Goal: Transaction & Acquisition: Register for event/course

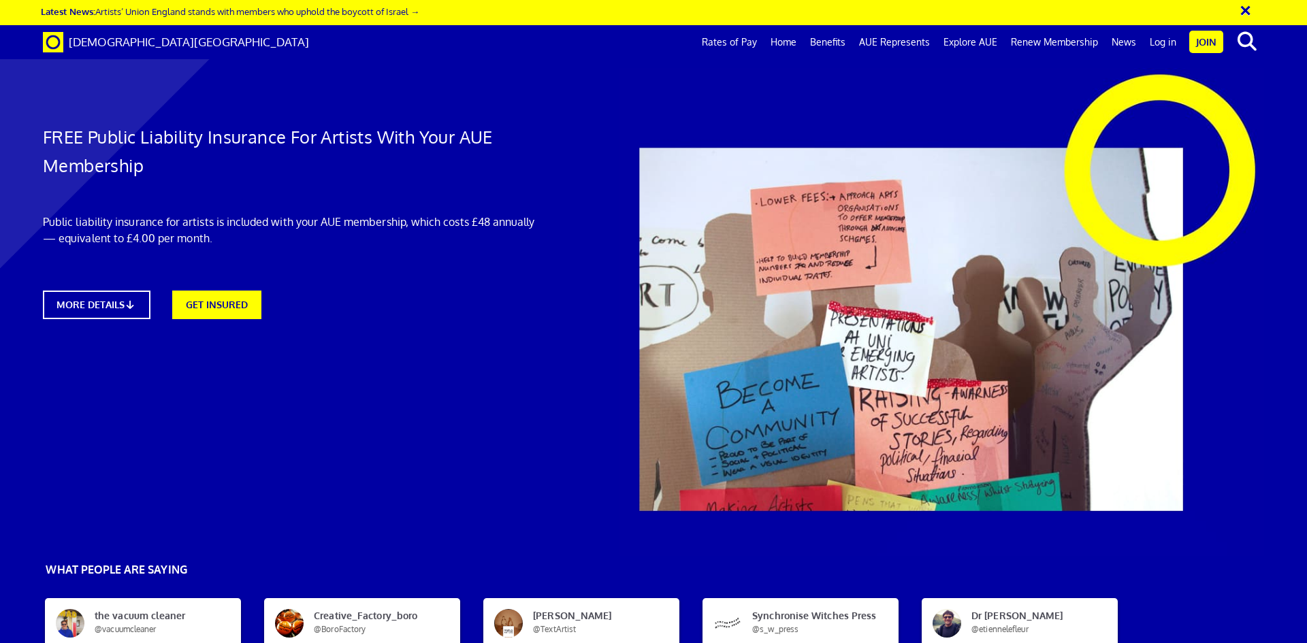
scroll to position [0, 21]
click at [131, 303] on icon at bounding box center [133, 304] width 13 height 10
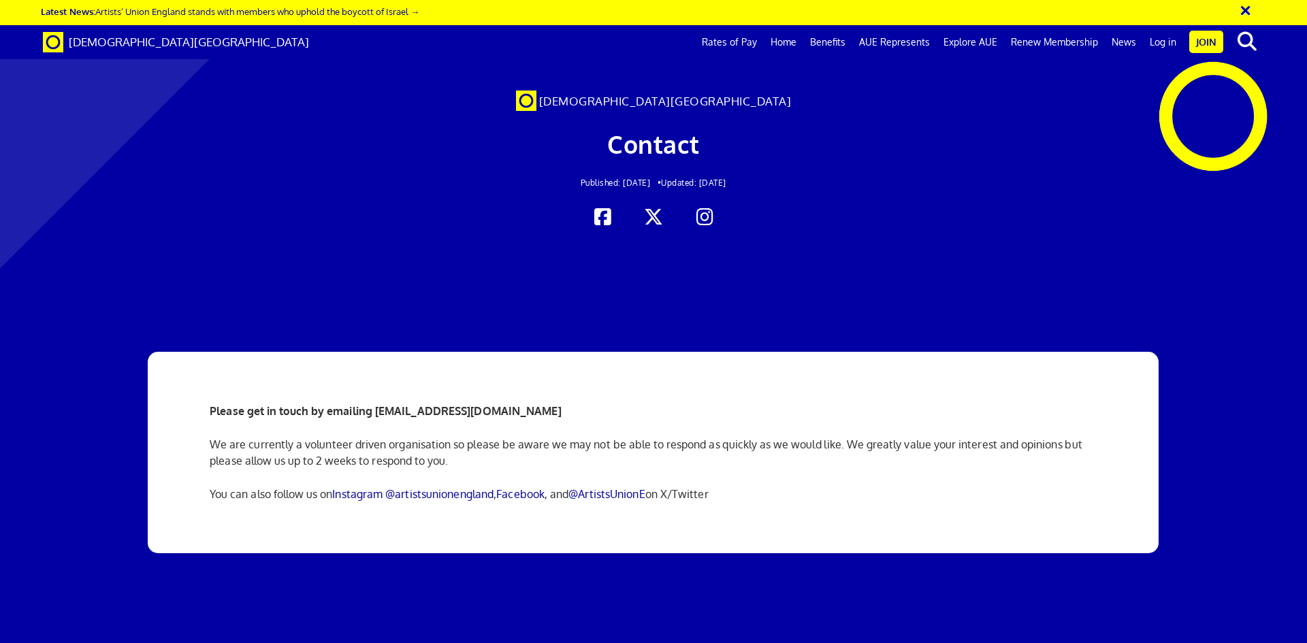
scroll to position [0, 21]
click at [1197, 43] on link "Join" at bounding box center [1206, 42] width 34 height 22
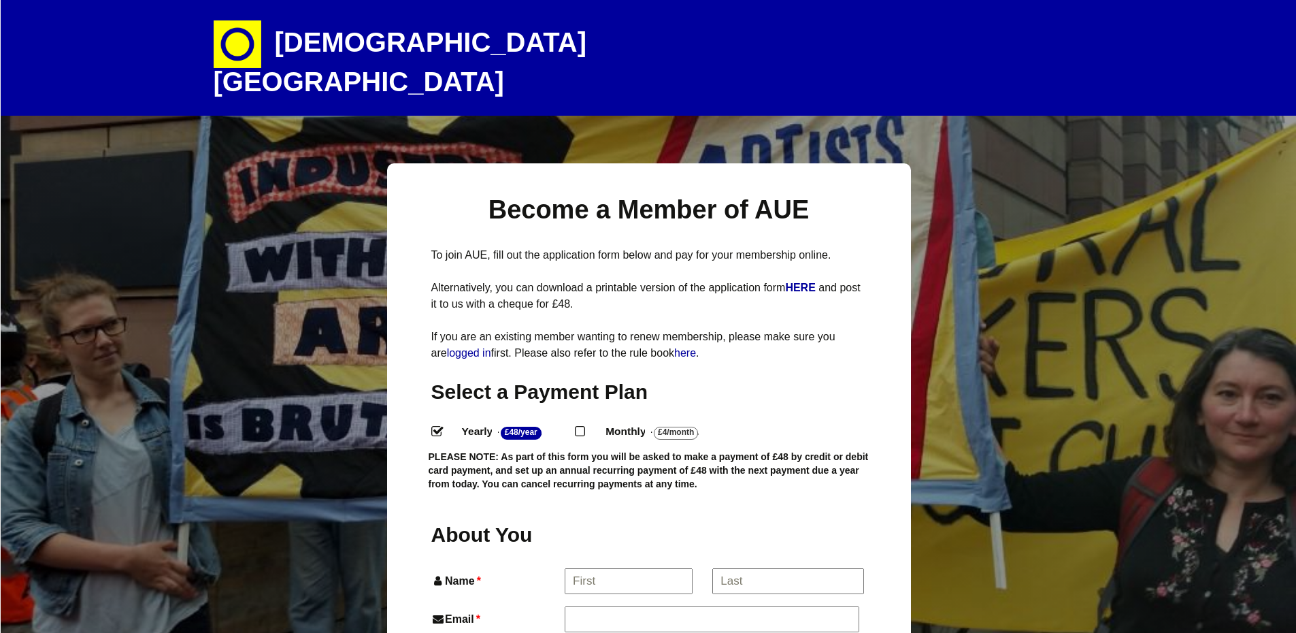
select select
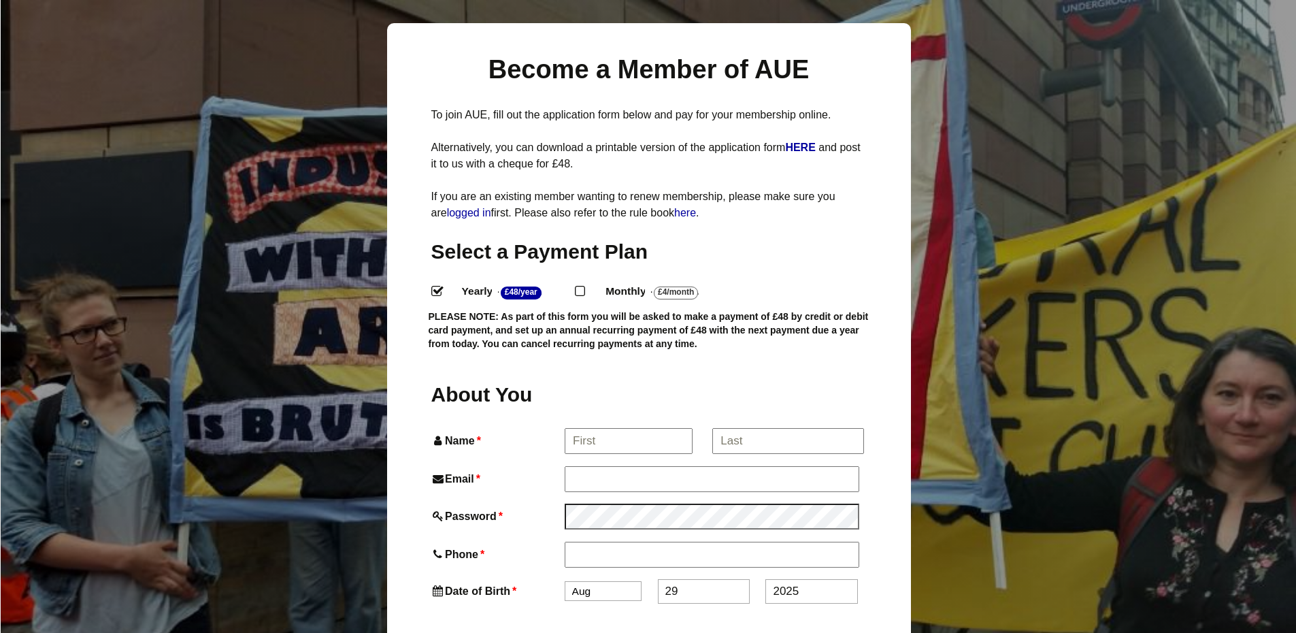
scroll to position [99, 0]
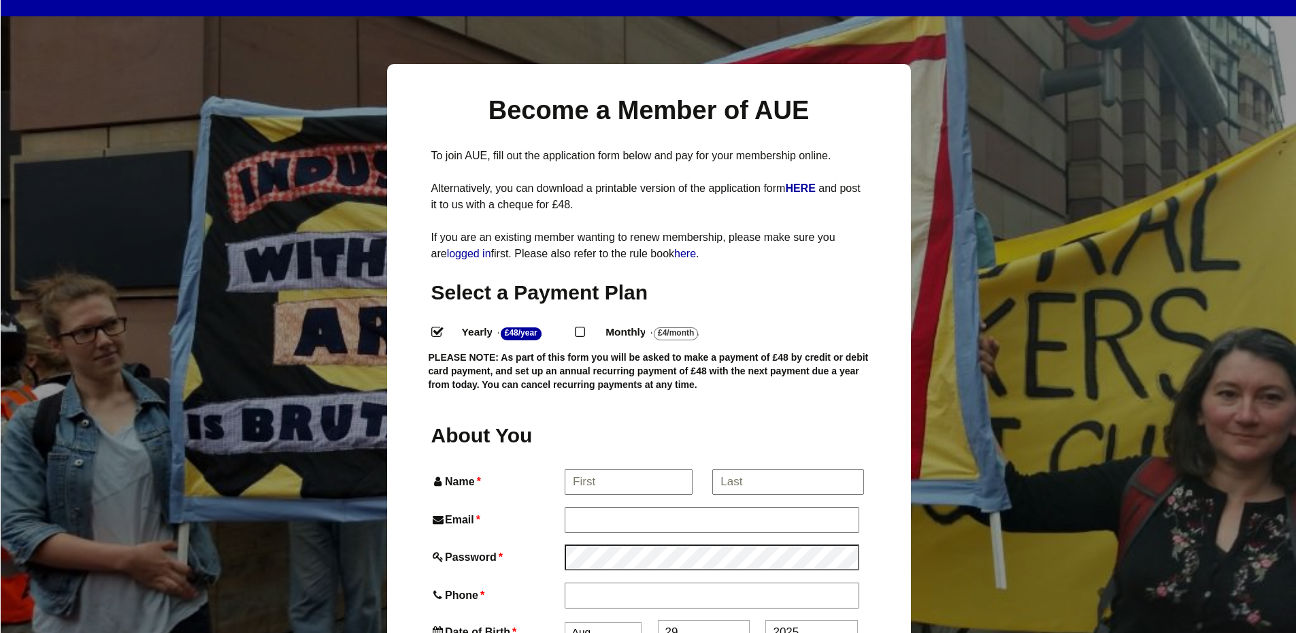
click at [703, 148] on p "To join AUE, fill out the application form below and pay for your membership on…" at bounding box center [649, 156] width 436 height 16
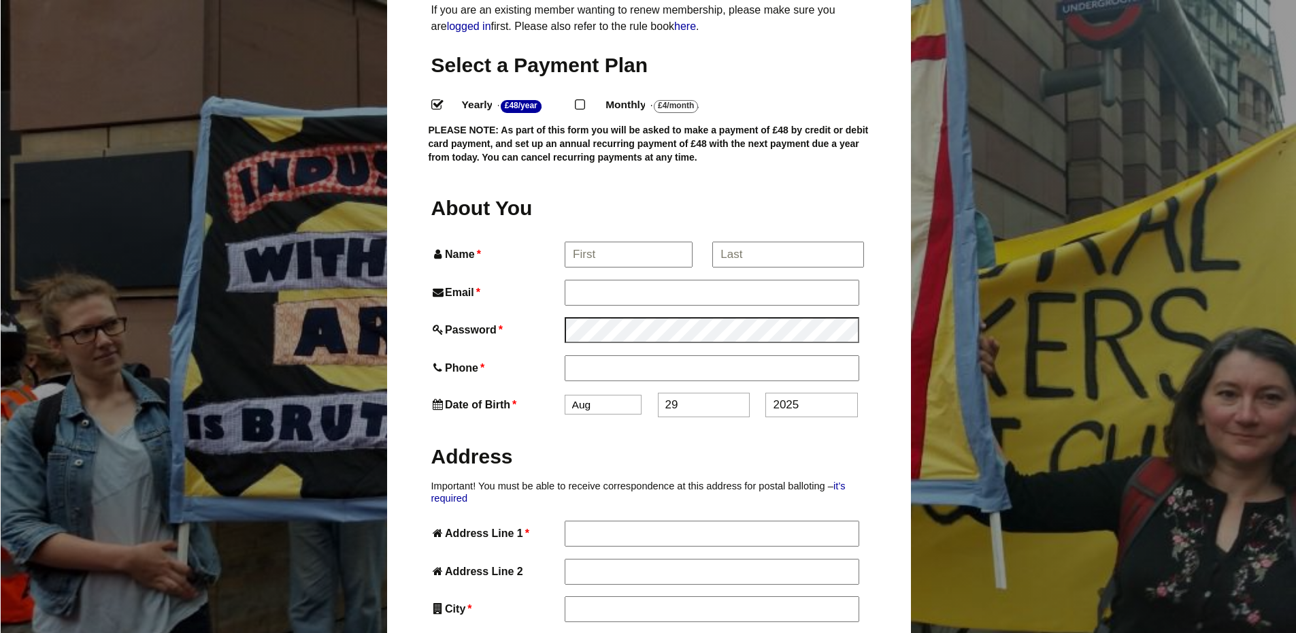
scroll to position [347, 0]
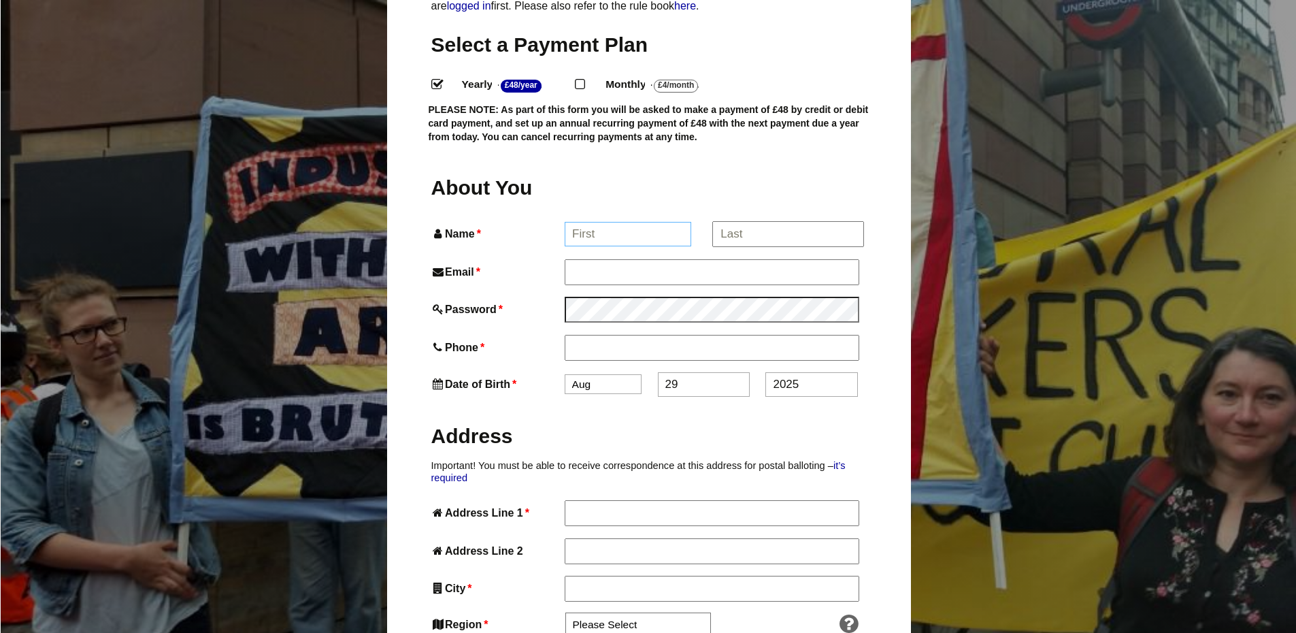
click at [685, 222] on input "Name *" at bounding box center [628, 234] width 127 height 24
type input "Rebecca"
type input "Furness"
type input "beccifurness@hotmail.co.uk"
type input "07969069476"
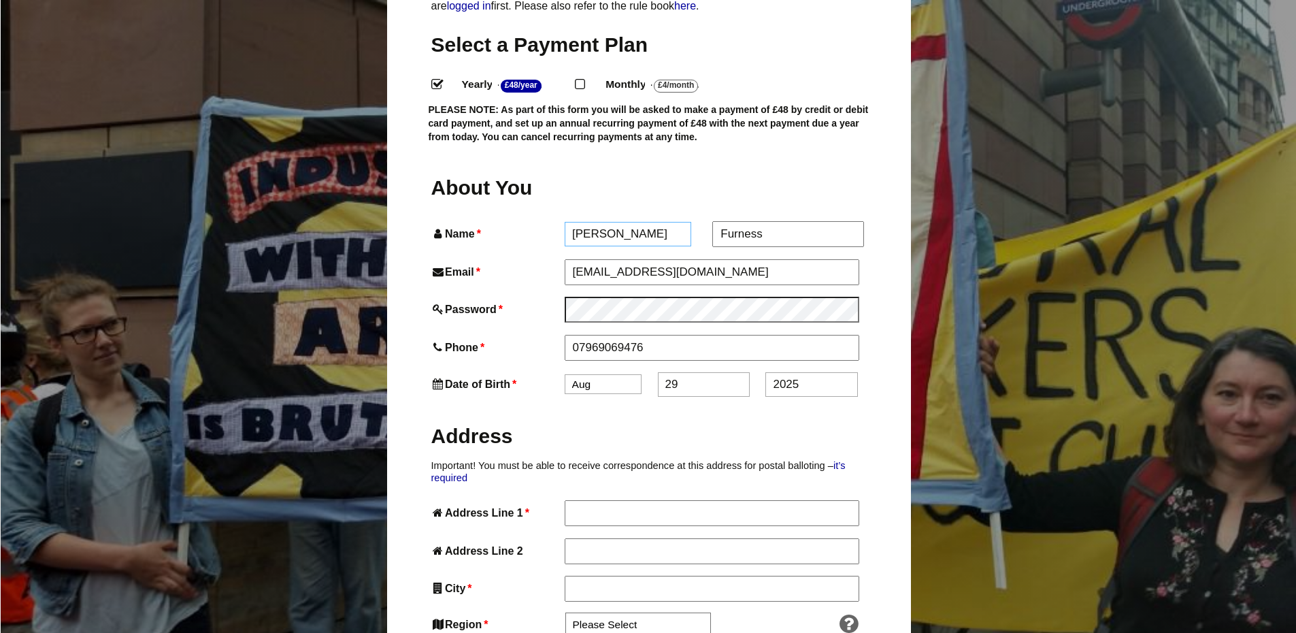
click at [685, 222] on input "Rebecca" at bounding box center [628, 234] width 127 height 24
click at [608, 374] on select "Jan Feb Mar Apr May Jun Jul Aug Sep Oct Nov Dec" at bounding box center [603, 384] width 77 height 20
select select "5"
click at [565, 374] on select "Jan Feb Mar Apr May Jun Jul Aug Sep Oct Nov Dec" at bounding box center [603, 384] width 77 height 20
click at [799, 372] on input "2025" at bounding box center [812, 384] width 92 height 24
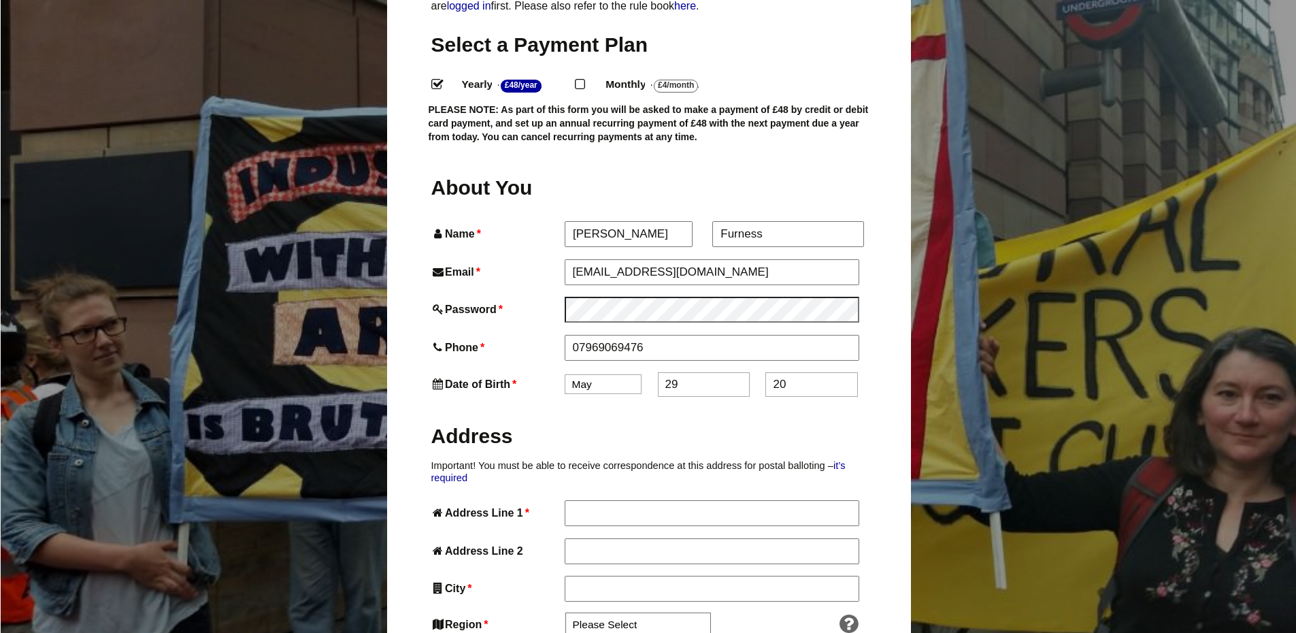
type input "2"
type input "1990"
click at [745, 500] on input "Address Line 1 *" at bounding box center [712, 512] width 294 height 24
type input "56 Summers Mead"
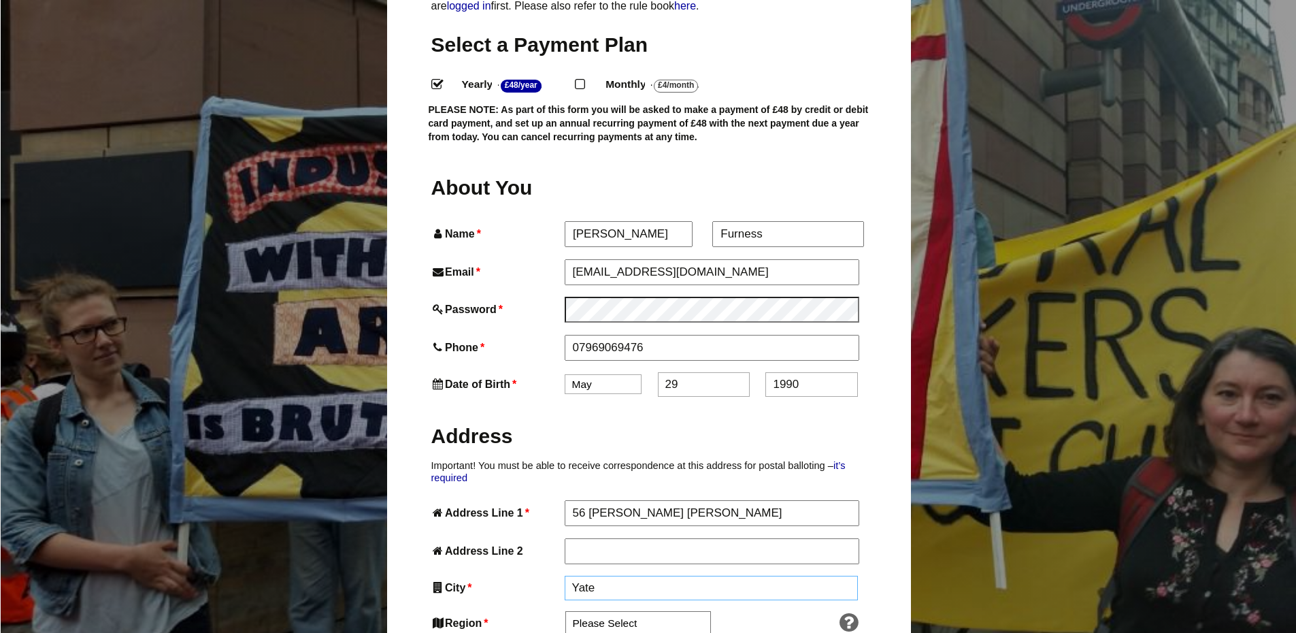
type input "Yate"
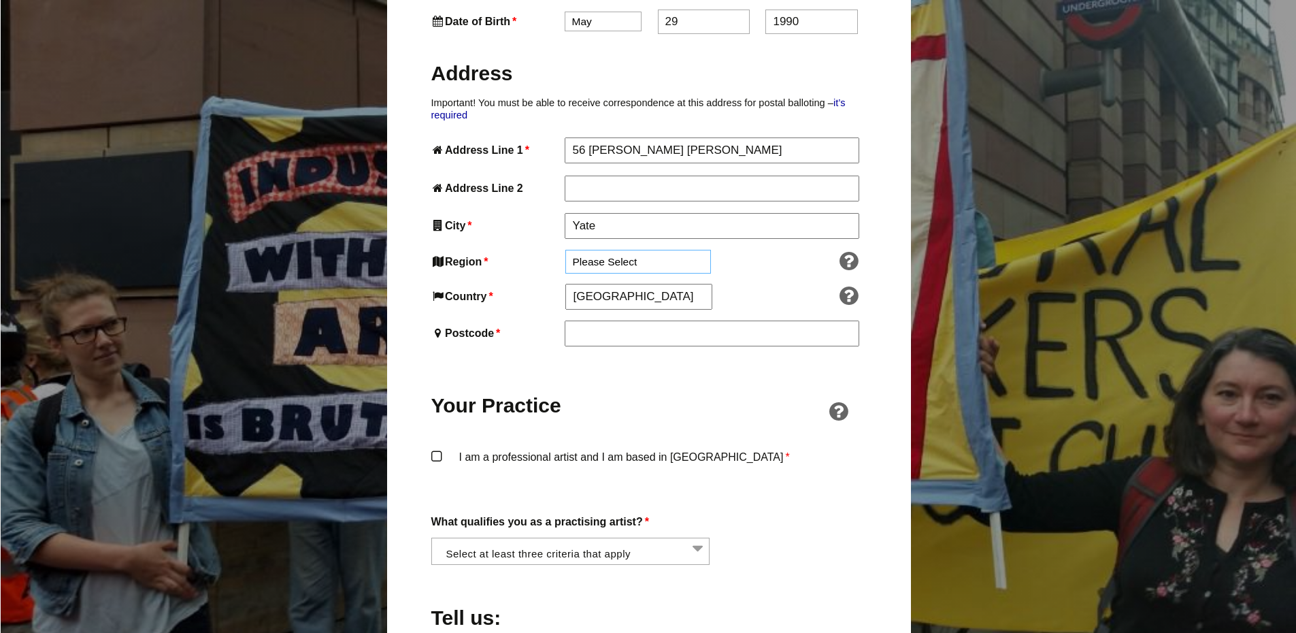
scroll to position [761, 0]
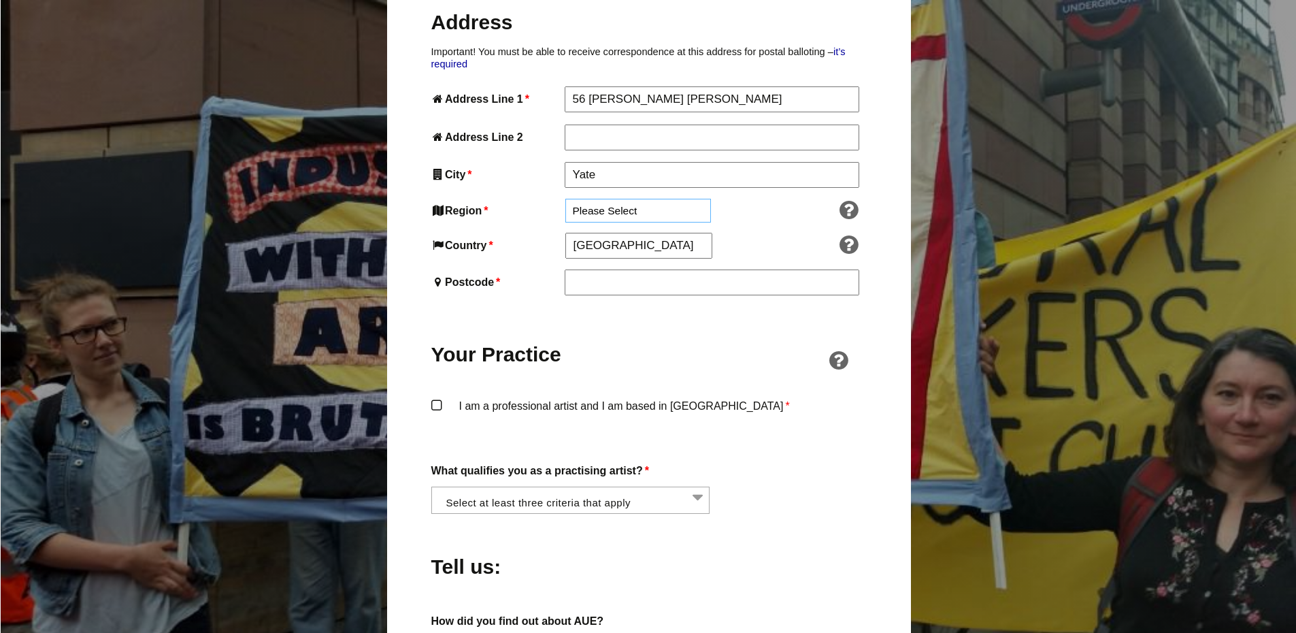
click at [685, 199] on select "Please Select South East England London North West England East of England West…" at bounding box center [639, 211] width 146 height 24
select select "South West"
click at [566, 199] on select "Please Select South East England London North West England East of England West…" at bounding box center [639, 211] width 146 height 24
click at [649, 162] on input "Yate" at bounding box center [712, 174] width 294 height 24
type input "Y"
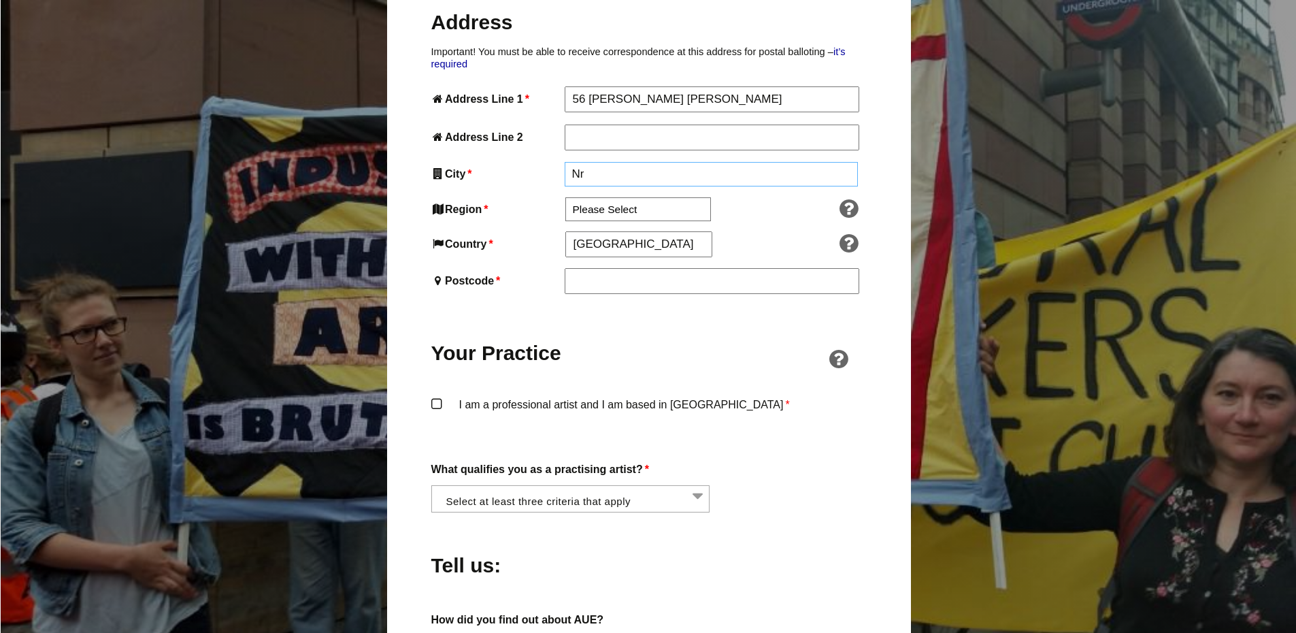
type input "N"
type input "Bristol"
type input "Yate"
click at [687, 238] on div "About You Name * Rebecca First * Furness Last Email * beccifurness@hotmail.co.u…" at bounding box center [649, 382] width 436 height 1245
click at [703, 269] on input "Postcode *" at bounding box center [712, 281] width 294 height 24
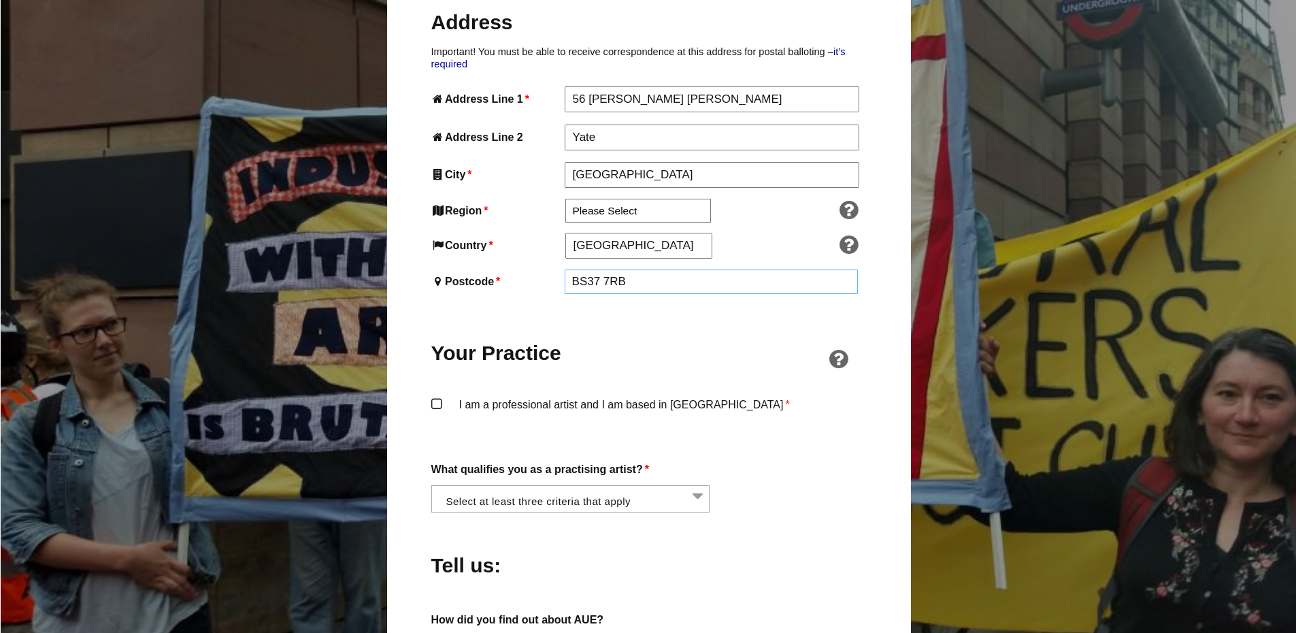
type input "BS37 7RB"
click at [437, 397] on label "I am a professional artist and I am based in England *" at bounding box center [649, 417] width 436 height 41
click at [0, 0] on input "I am a professional artist and I am based in England *" at bounding box center [0, 0] width 0 height 0
click at [539, 487] on li at bounding box center [575, 498] width 279 height 23
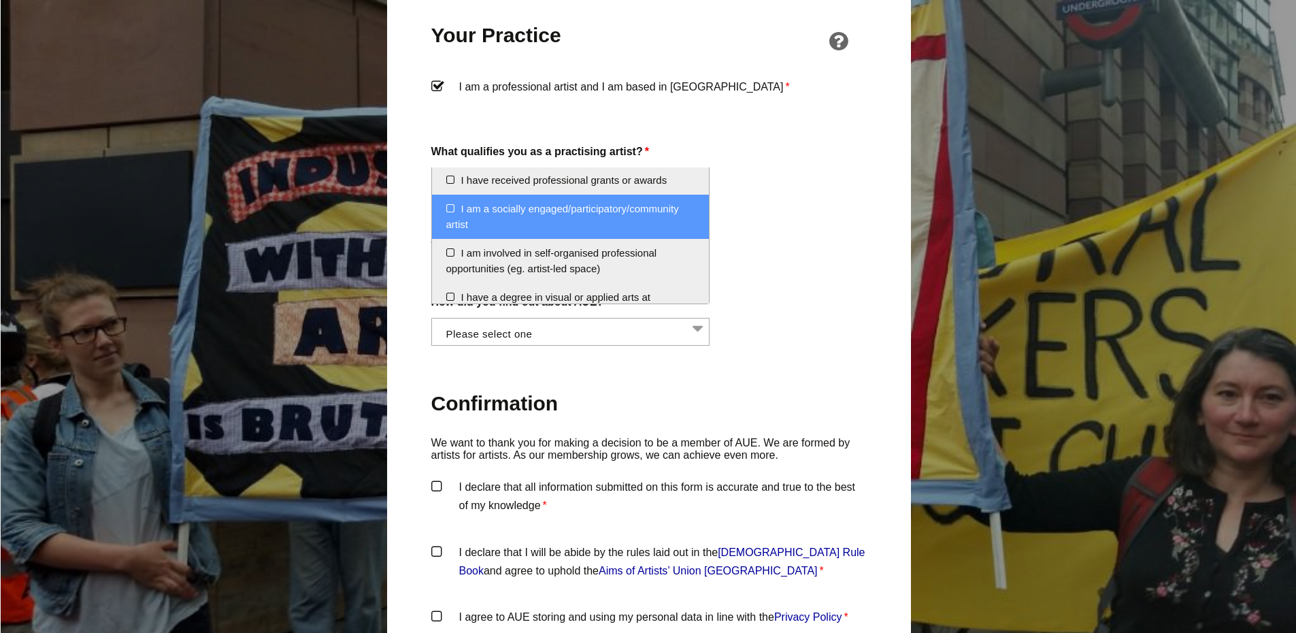
scroll to position [33, 0]
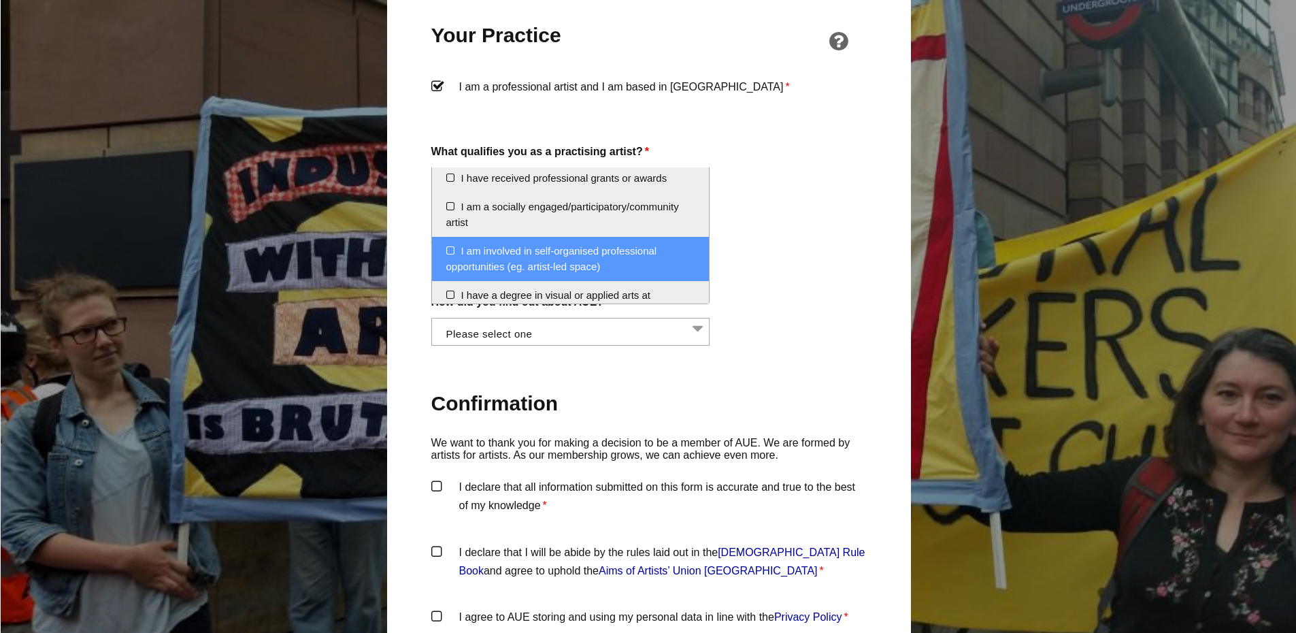
click at [450, 248] on li "I am involved in self-organised professional opportunities (eg. artist-led spac…" at bounding box center [571, 259] width 278 height 44
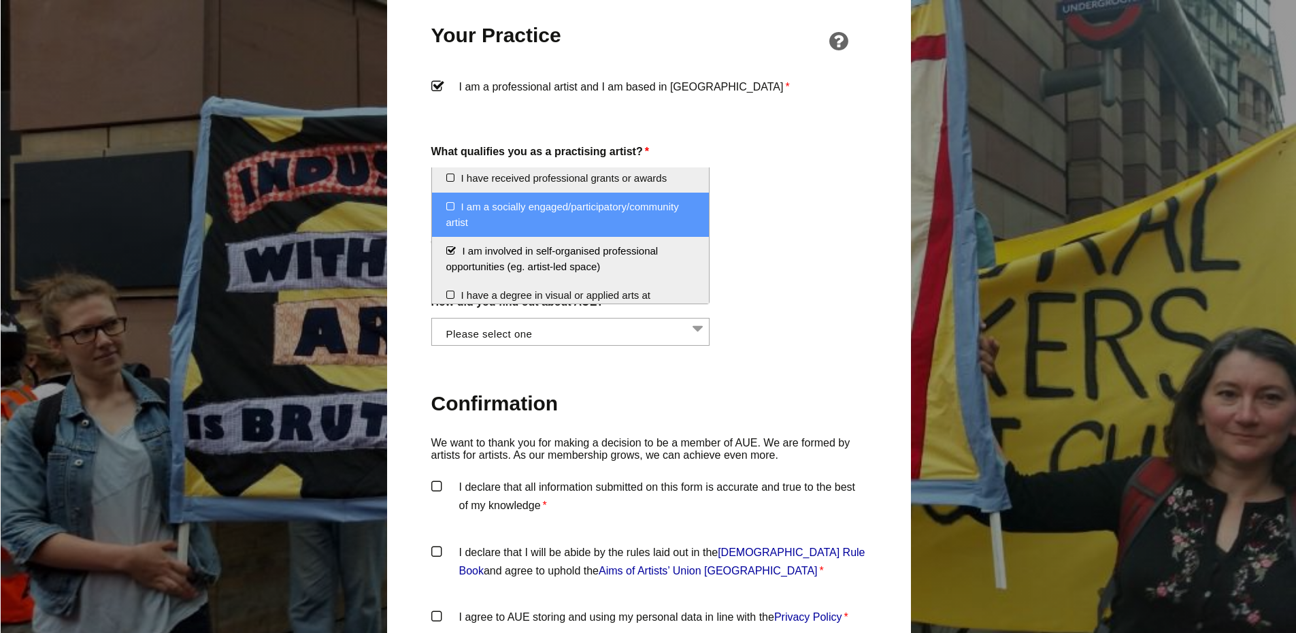
click at [451, 204] on li "I am a socially engaged/participatory/community artist" at bounding box center [571, 215] width 278 height 44
select select "socially_engaged_participatory_community_artist"
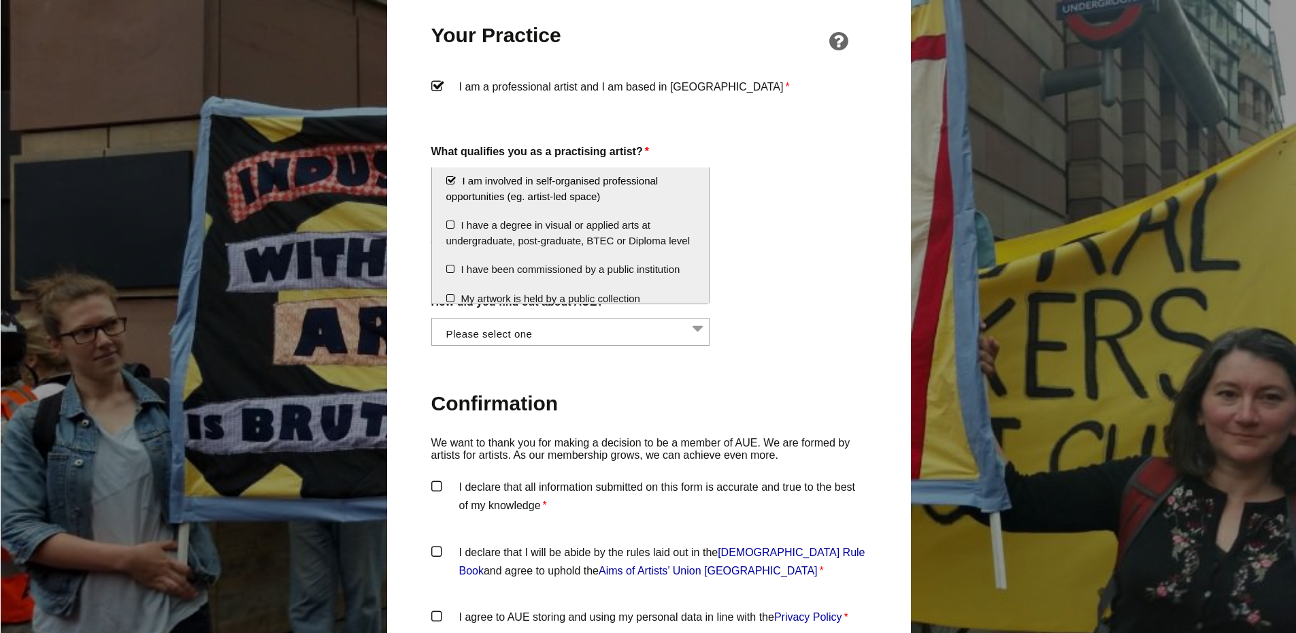
scroll to position [116, 0]
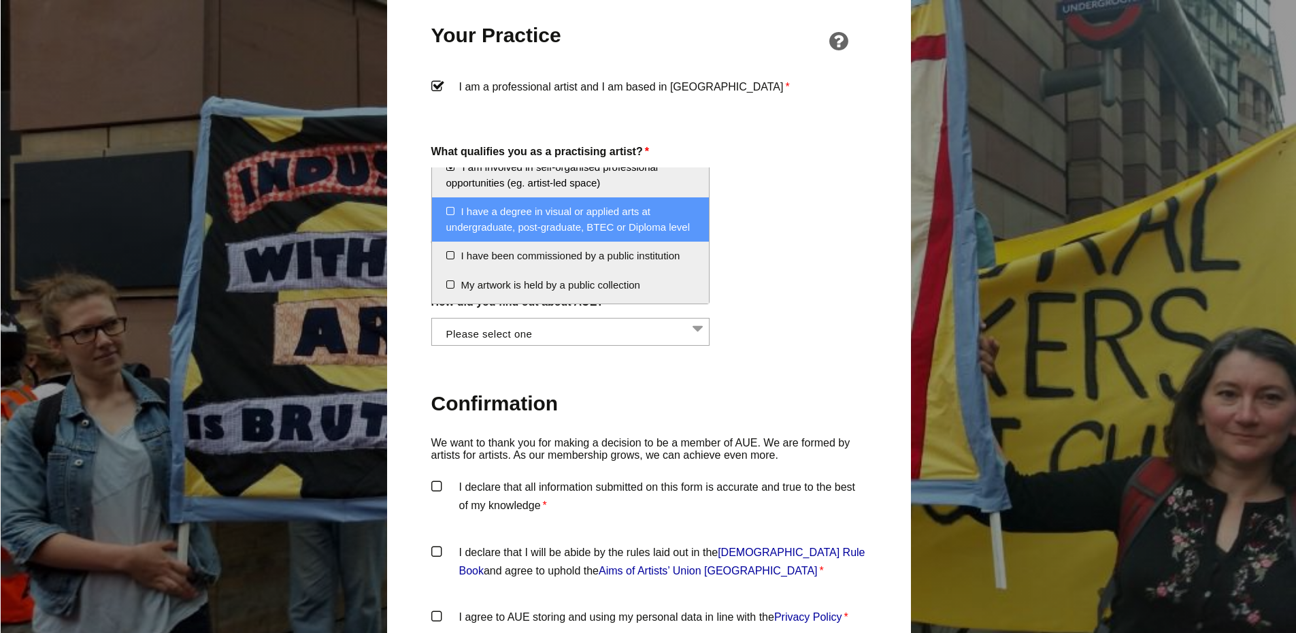
click at [453, 212] on li "I have a degree in visual or applied arts at undergraduate, post-graduate, BTEC…" at bounding box center [571, 219] width 278 height 44
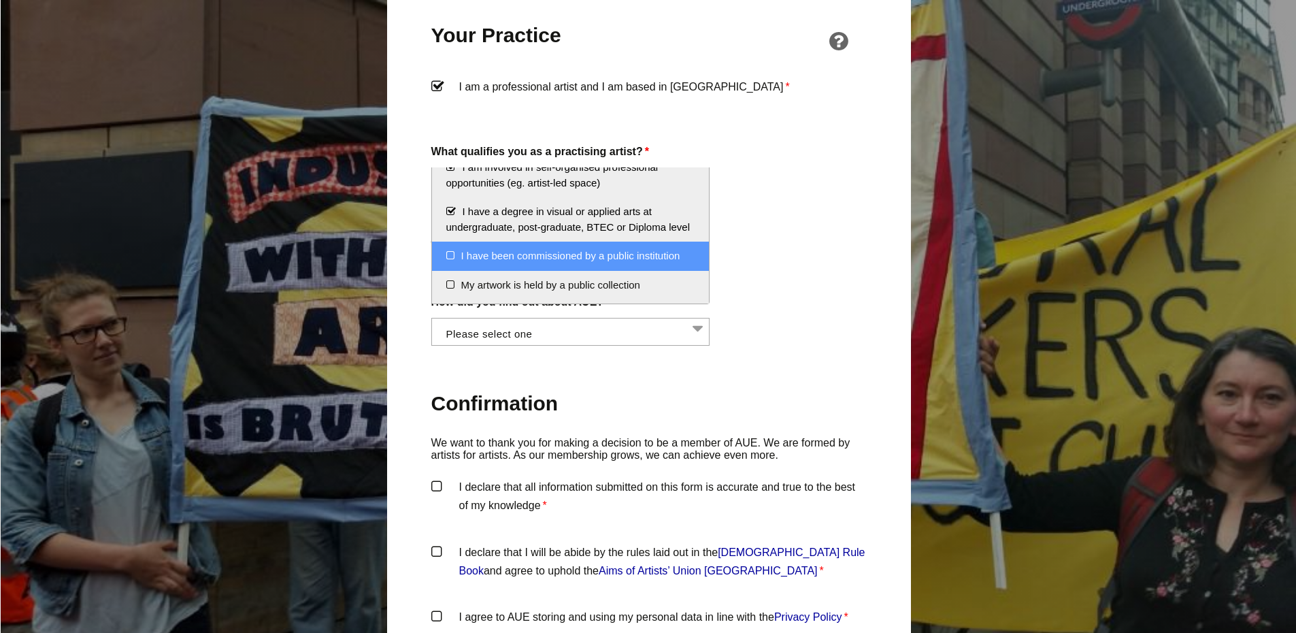
click at [448, 271] on li "I have been commissioned by a public institution" at bounding box center [571, 256] width 278 height 29
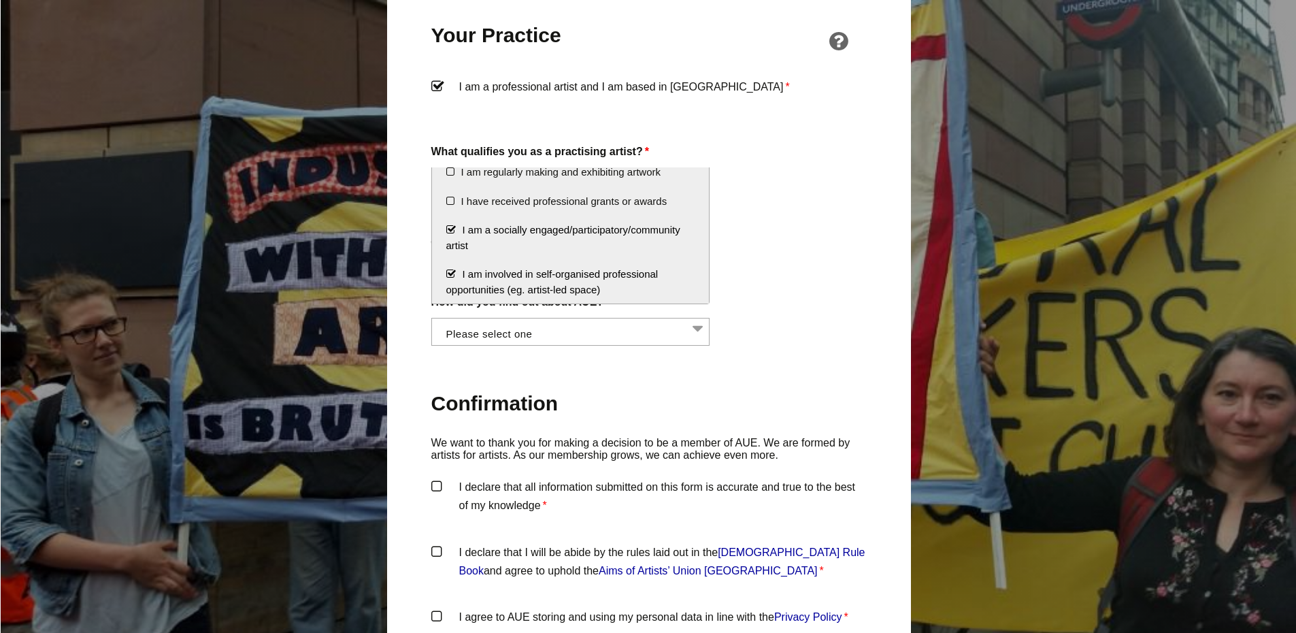
scroll to position [12, 0]
click at [451, 270] on li "I am involved in self-organised professional opportunities (eg. artist-led spac…" at bounding box center [571, 280] width 278 height 44
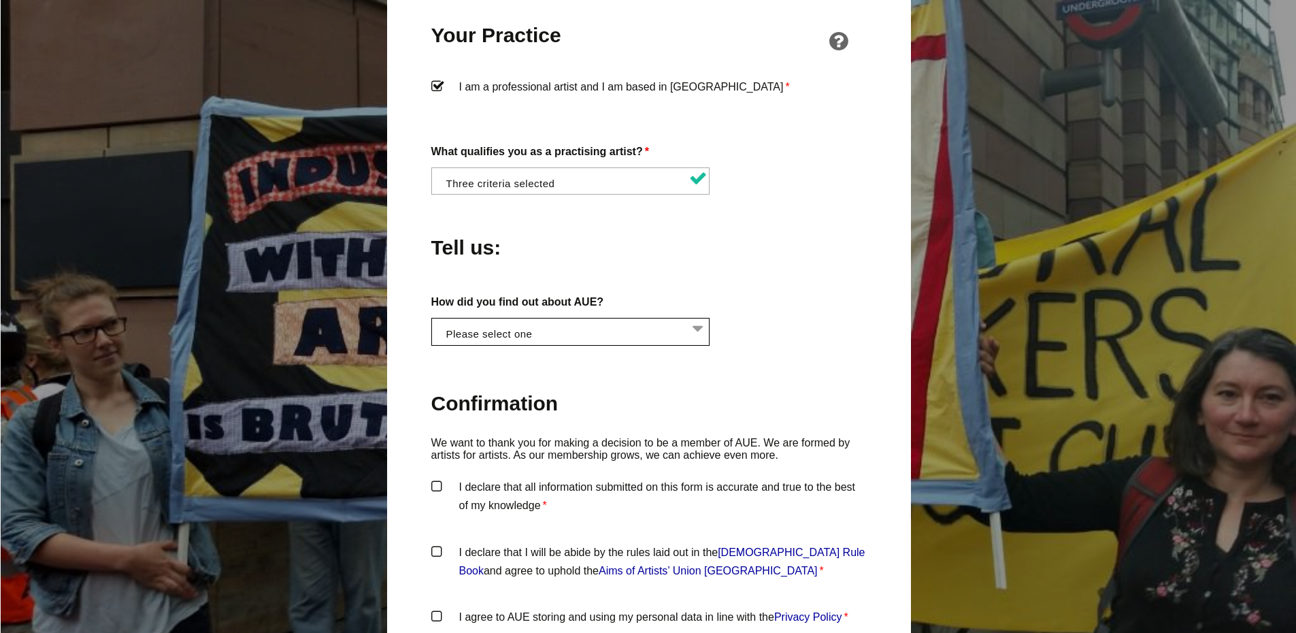
scroll to position [0, 1]
click at [681, 318] on li at bounding box center [574, 329] width 279 height 23
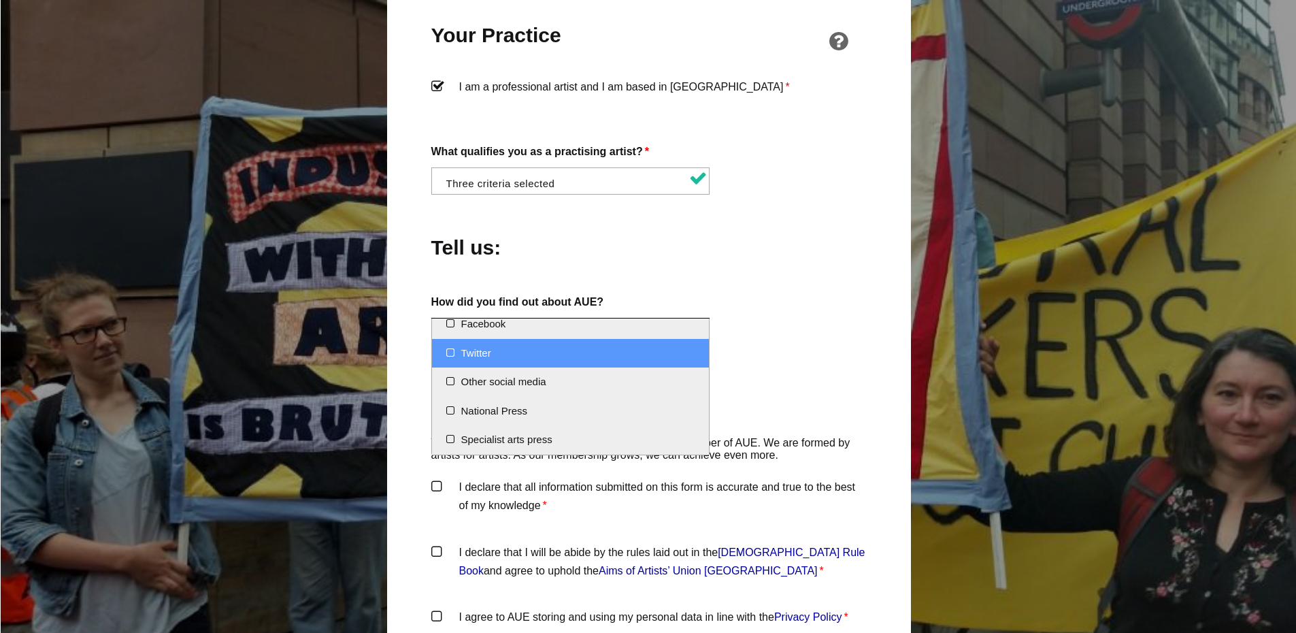
scroll to position [0, 0]
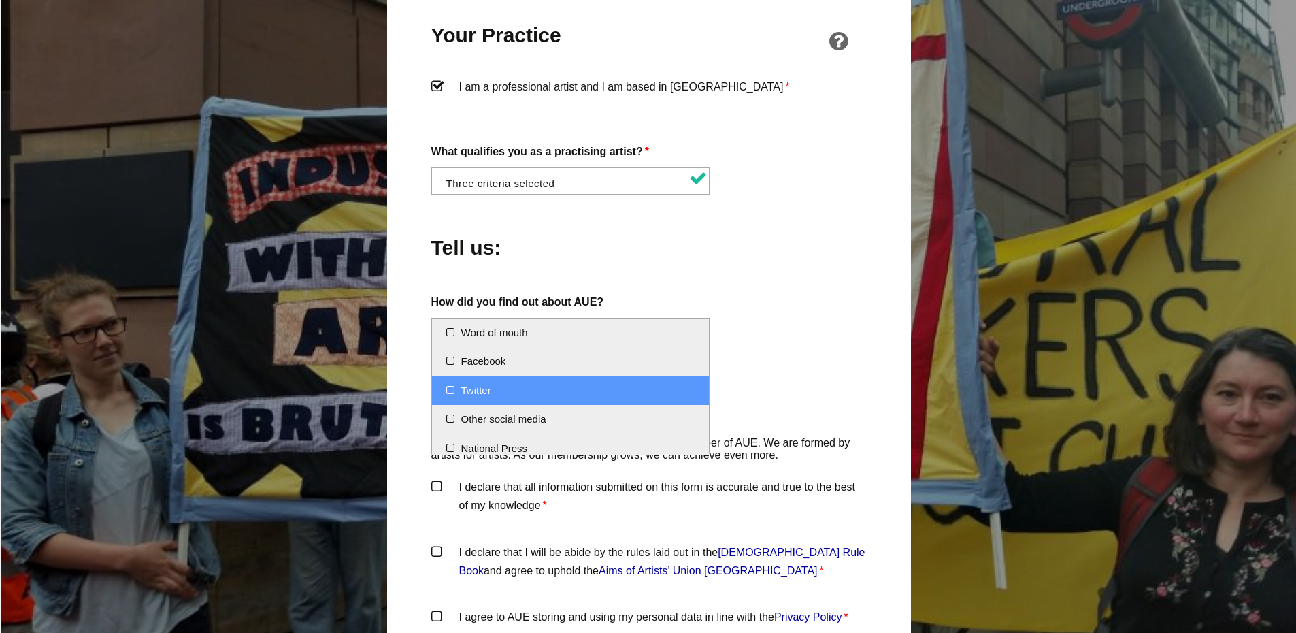
click at [708, 347] on ul "Word of mouth Facebook Twitter Other social media National Press Specialist art…" at bounding box center [571, 386] width 278 height 136
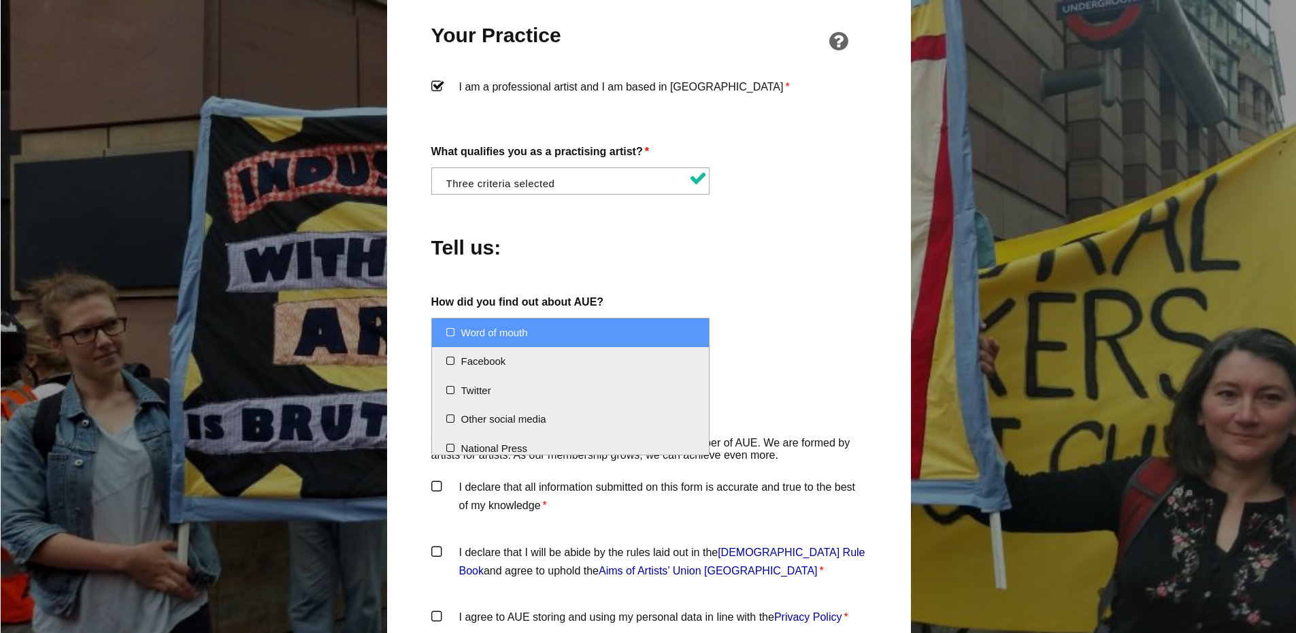
scroll to position [37, 0]
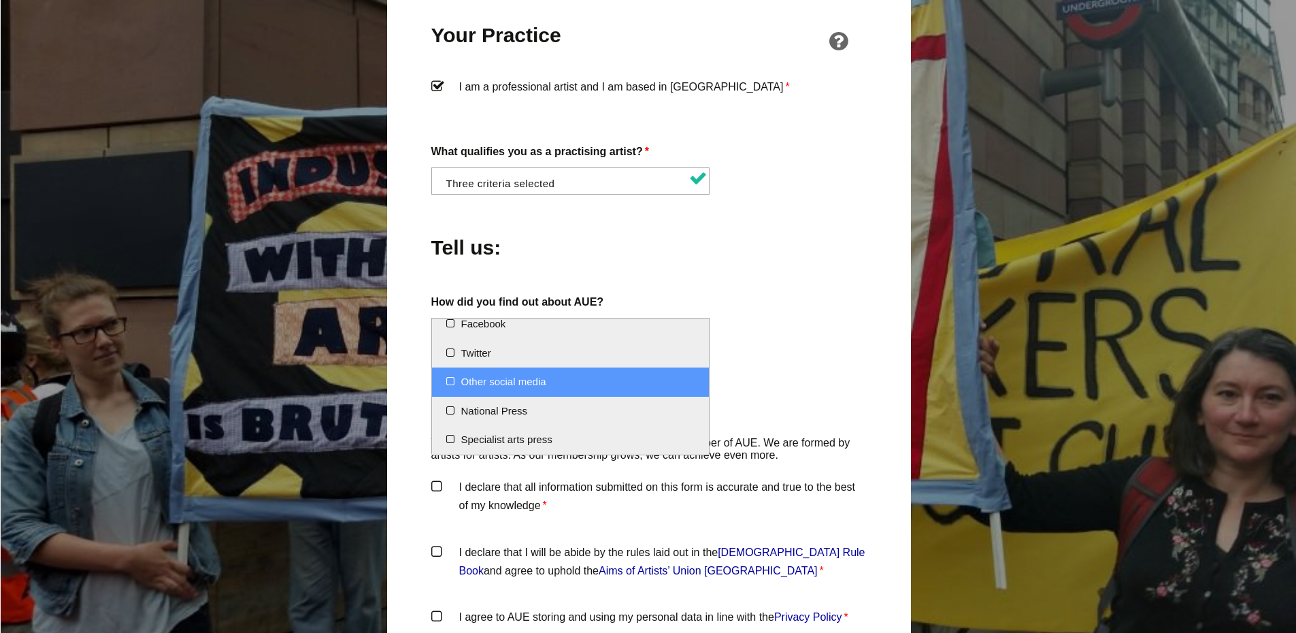
select select "Other social media"
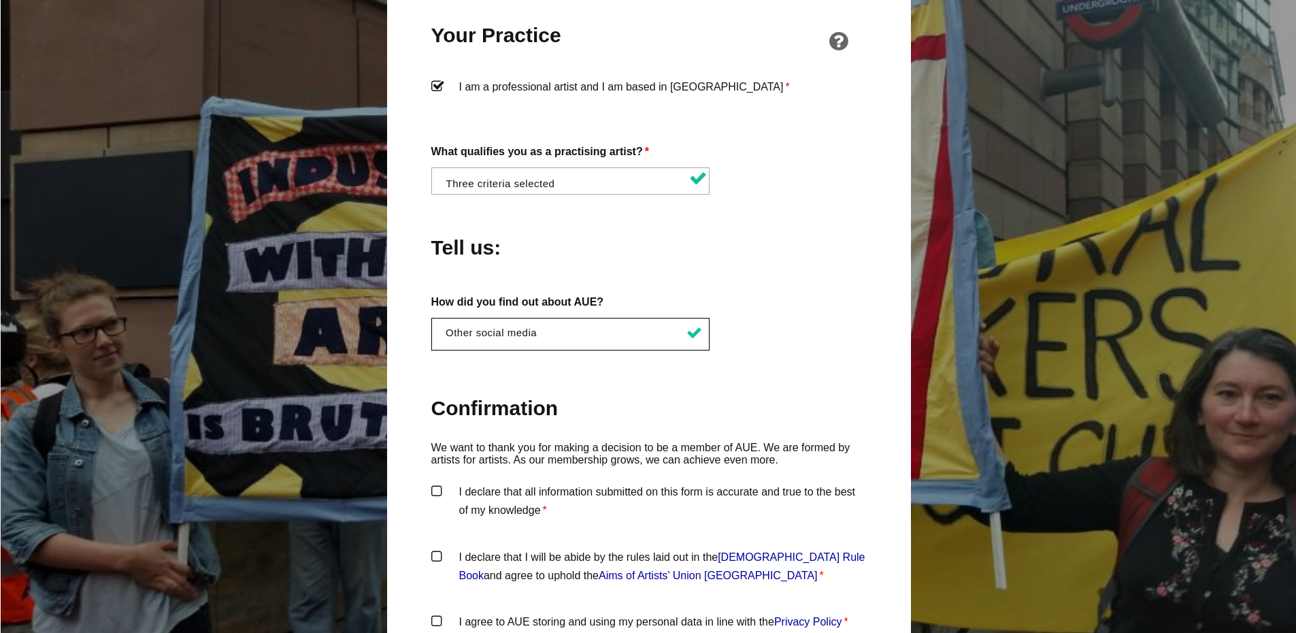
scroll to position [285, 0]
click at [438, 482] on label "I declare that all information submitted on this form is accurate and true to t…" at bounding box center [649, 502] width 436 height 41
click at [0, 0] on input "I declare that all information submitted on this form is accurate and true to t…" at bounding box center [0, 0] width 0 height 0
click at [442, 548] on label "I declare that I will be abide by the rules laid out in the Artists' Union Engl…" at bounding box center [649, 568] width 436 height 41
click at [0, 0] on input "I declare that I will be abide by the rules laid out in the Artists' Union Engl…" at bounding box center [0, 0] width 0 height 0
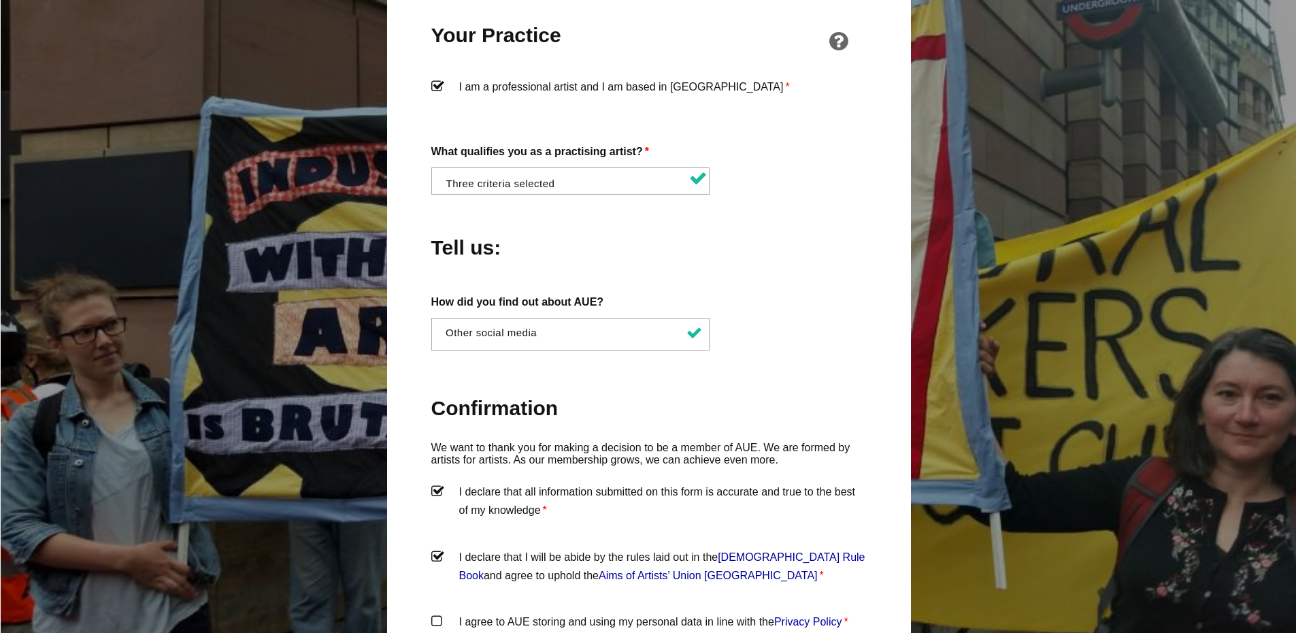
click at [438, 612] on label "I agree to AUE storing and using my personal data in line with the Privacy Poli…" at bounding box center [649, 632] width 436 height 41
click at [0, 0] on input "I agree to AUE storing and using my personal data in line with the Privacy Poli…" at bounding box center [0, 0] width 0 height 0
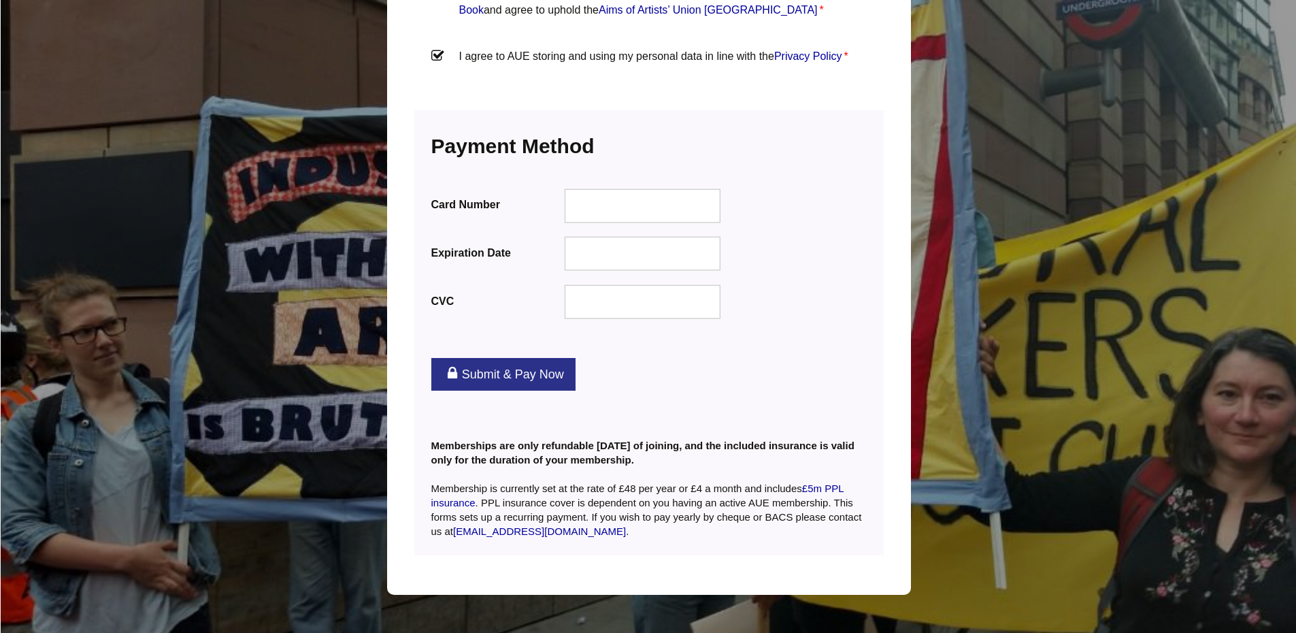
scroll to position [1654, 0]
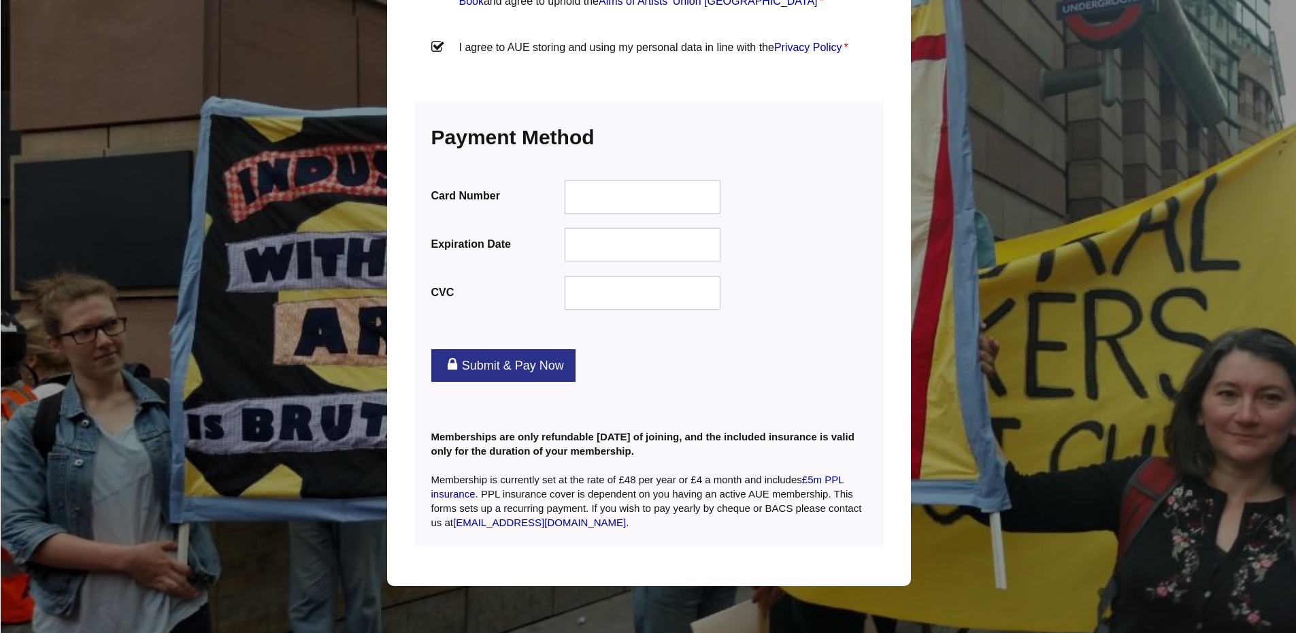
click at [502, 349] on link "Submit & Pay Now" at bounding box center [503, 365] width 144 height 33
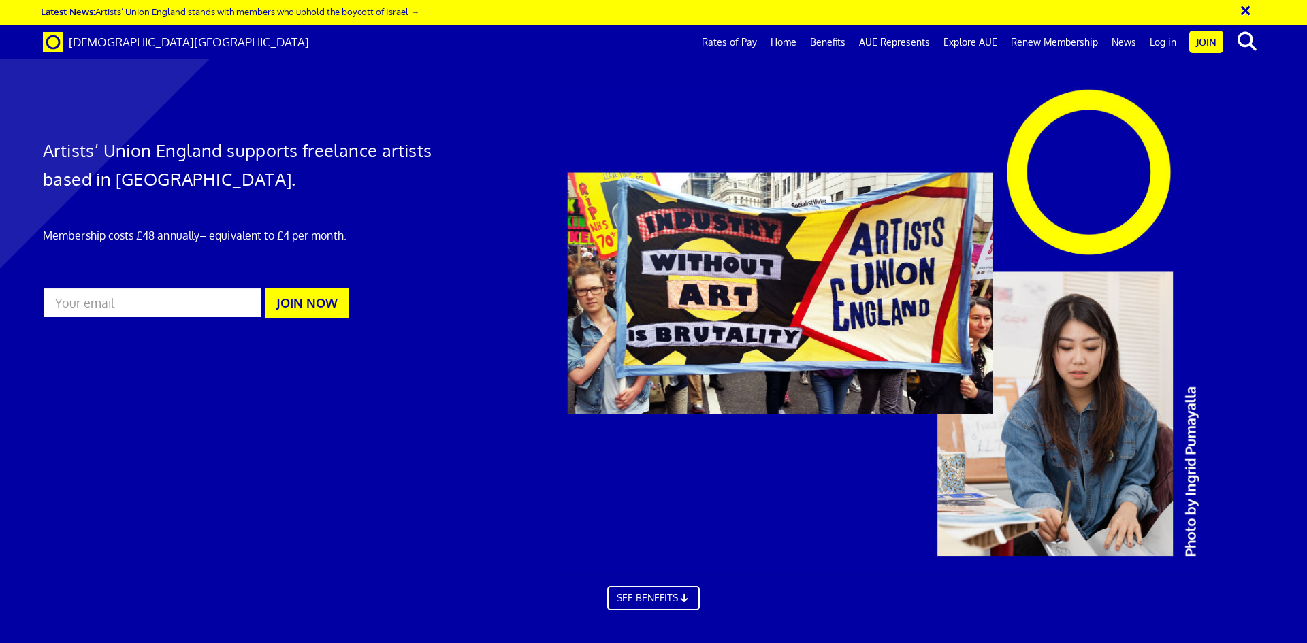
scroll to position [0, 21]
click at [640, 600] on link "SEE BENEFITS" at bounding box center [652, 596] width 101 height 27
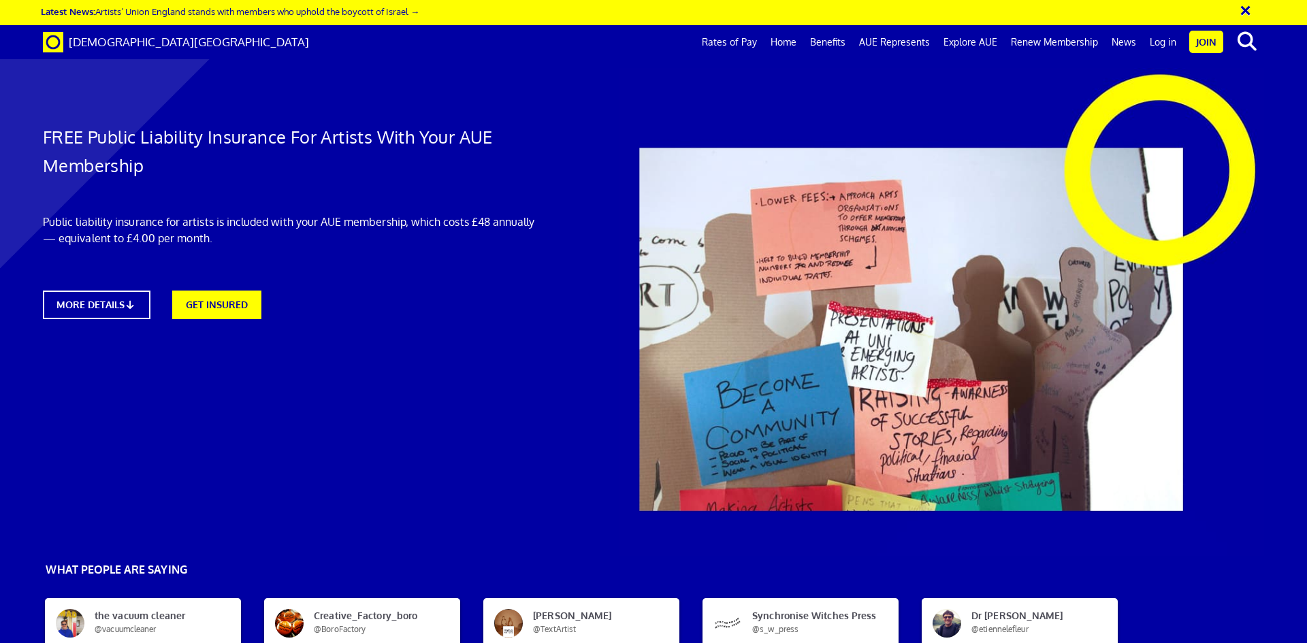
scroll to position [0, 21]
click at [242, 311] on link "GET INSURED" at bounding box center [216, 303] width 98 height 31
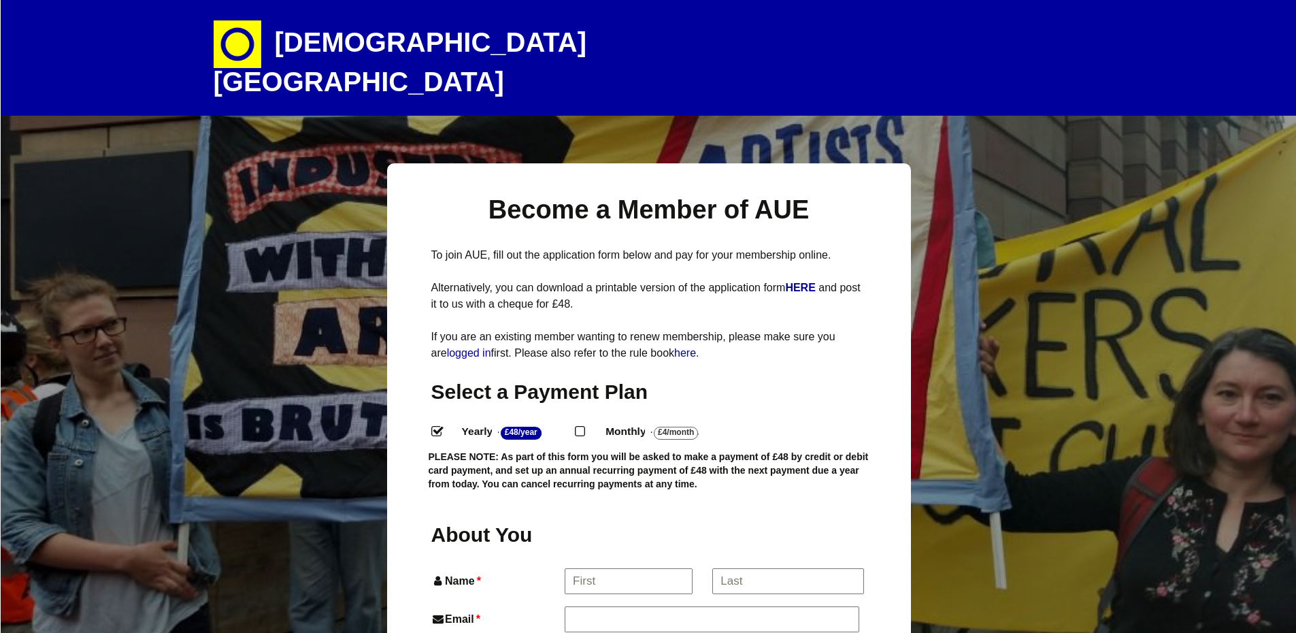
select select
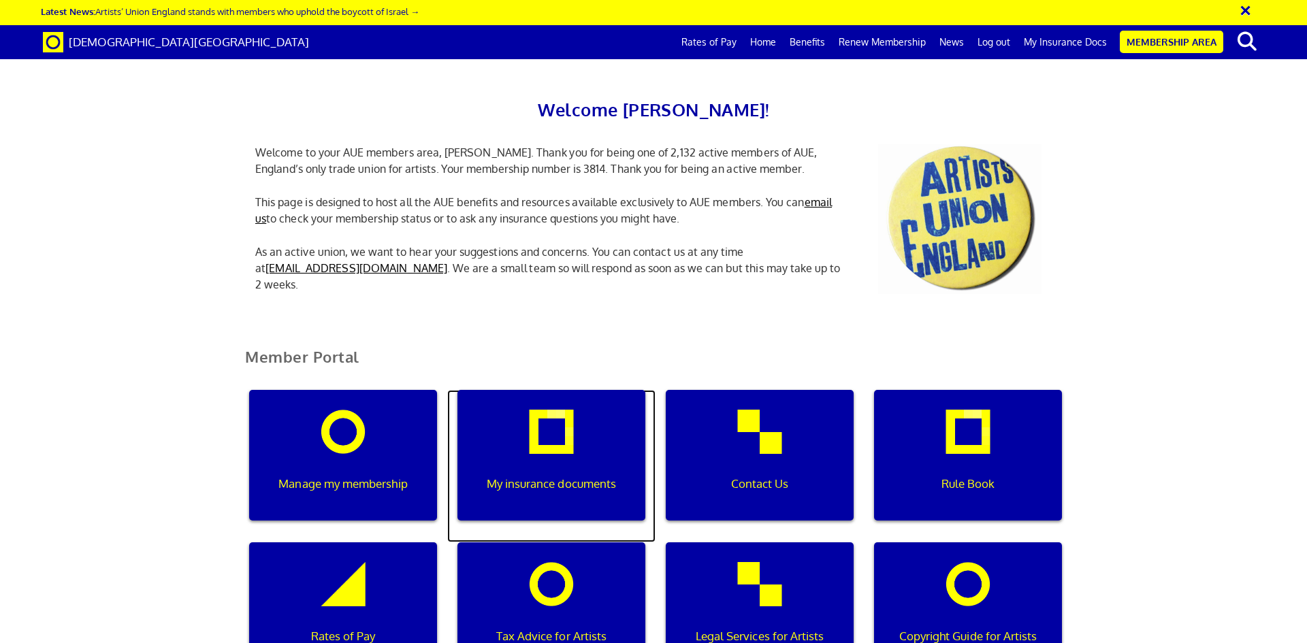
click at [597, 483] on p "My insurance documents" at bounding box center [551, 484] width 169 height 18
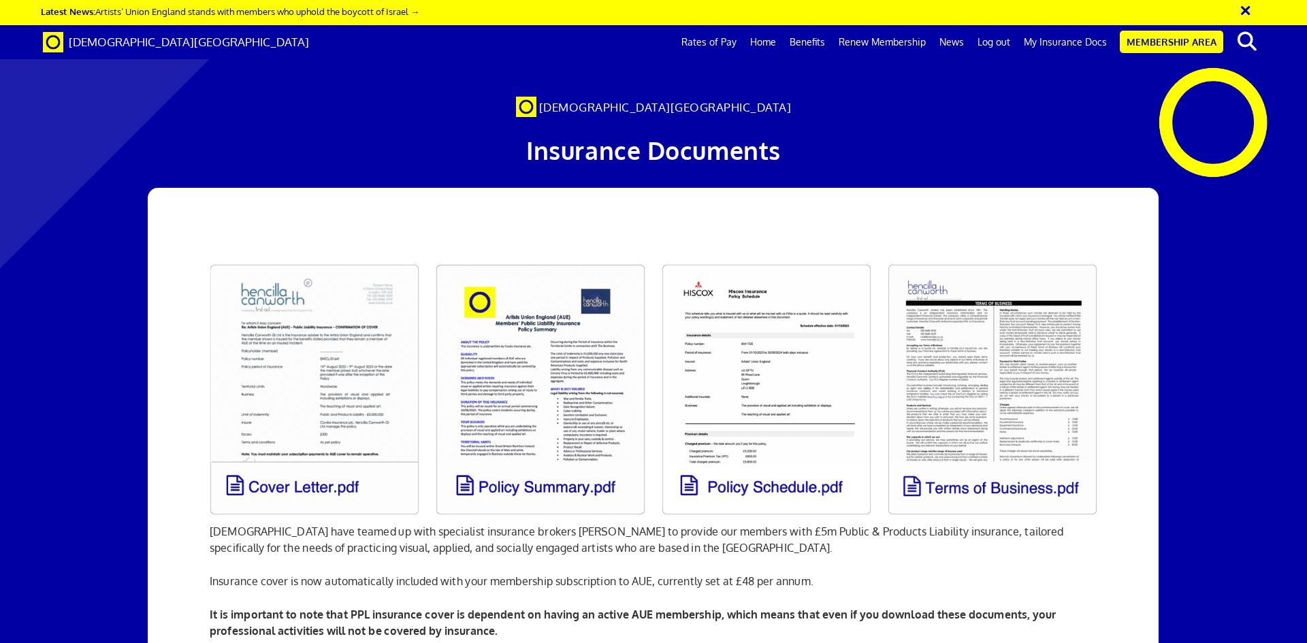
scroll to position [0, 21]
